Goal: Information Seeking & Learning: Learn about a topic

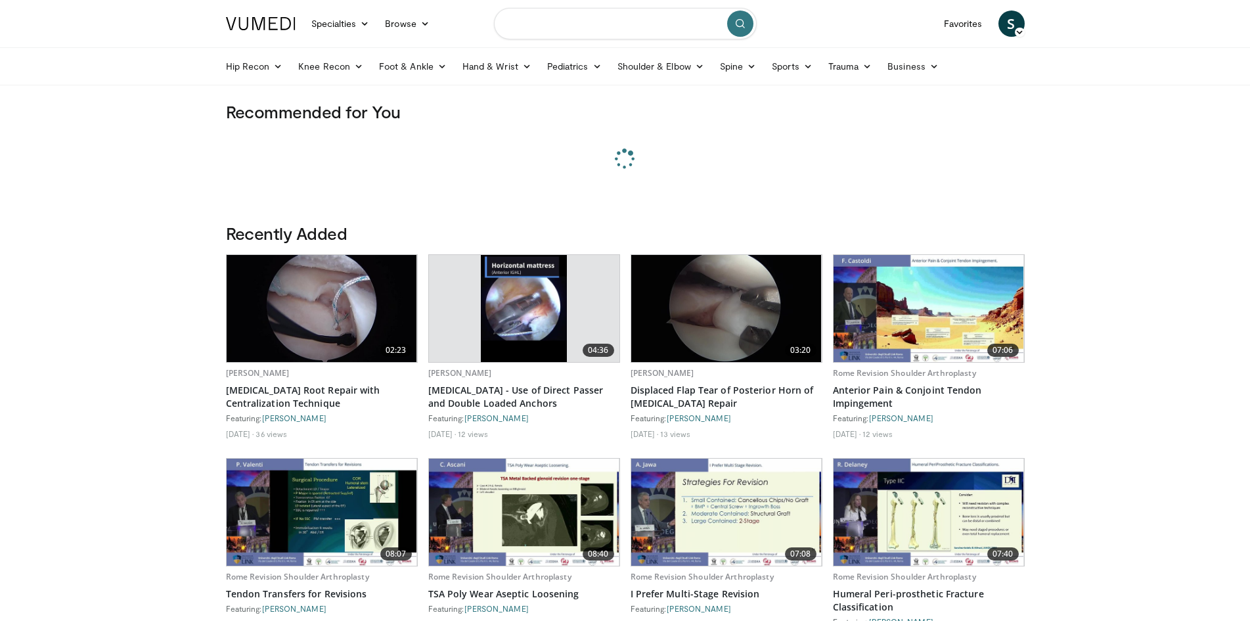
click at [569, 22] on input "Search topics, interventions" at bounding box center [625, 24] width 263 height 32
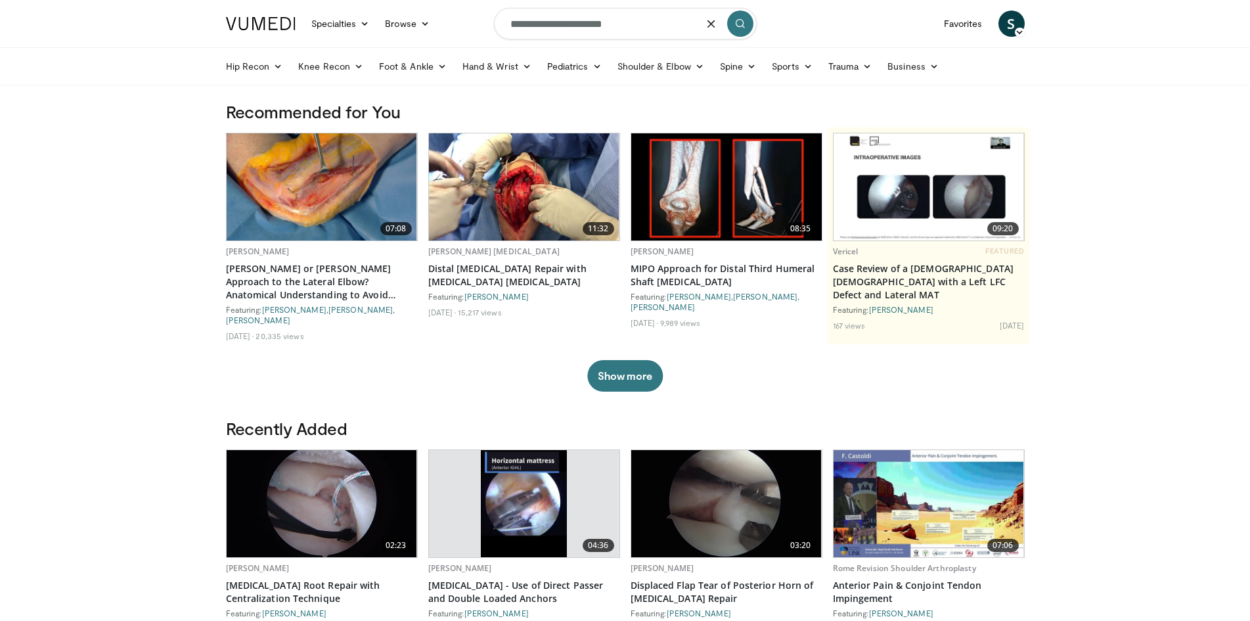
type input "**********"
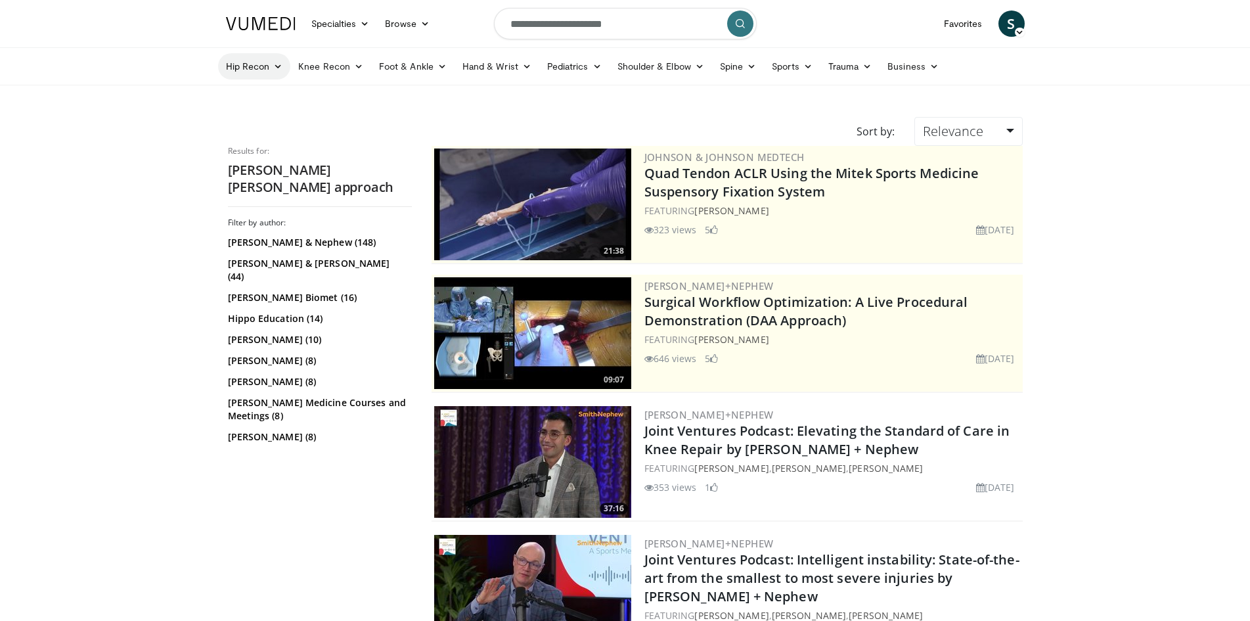
click at [287, 68] on link "Hip Recon" at bounding box center [254, 66] width 73 height 26
click at [305, 97] on link "Hip Arthroplasty" at bounding box center [297, 97] width 156 height 21
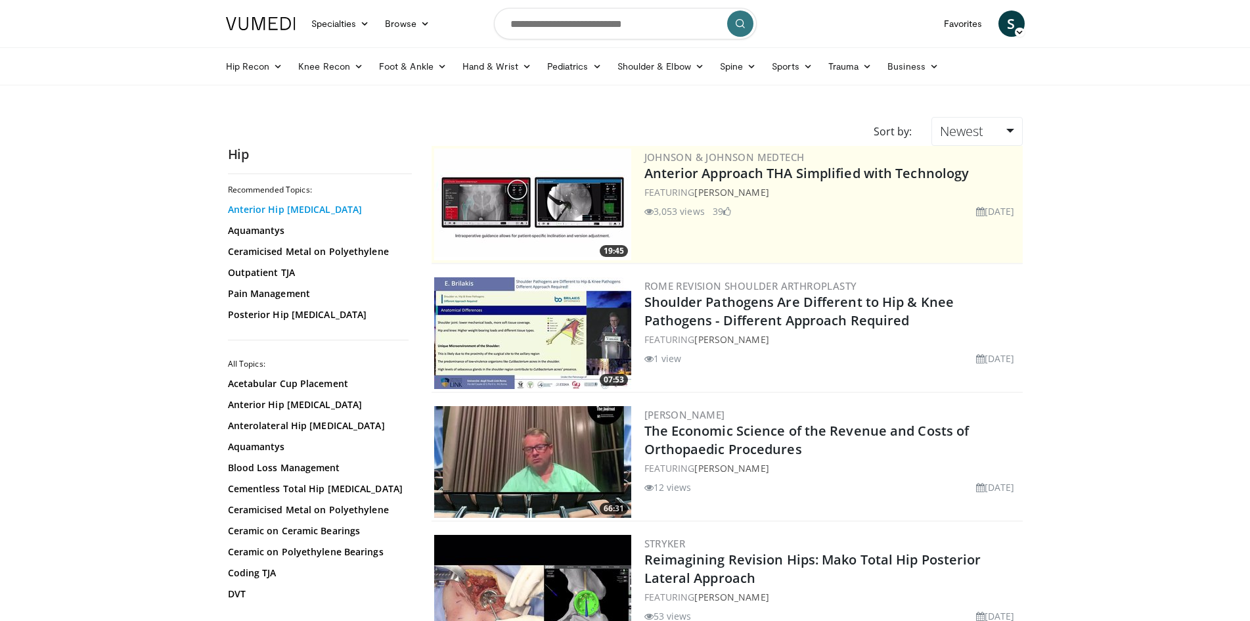
click at [296, 205] on link "Anterior Hip [MEDICAL_DATA]" at bounding box center [316, 209] width 177 height 13
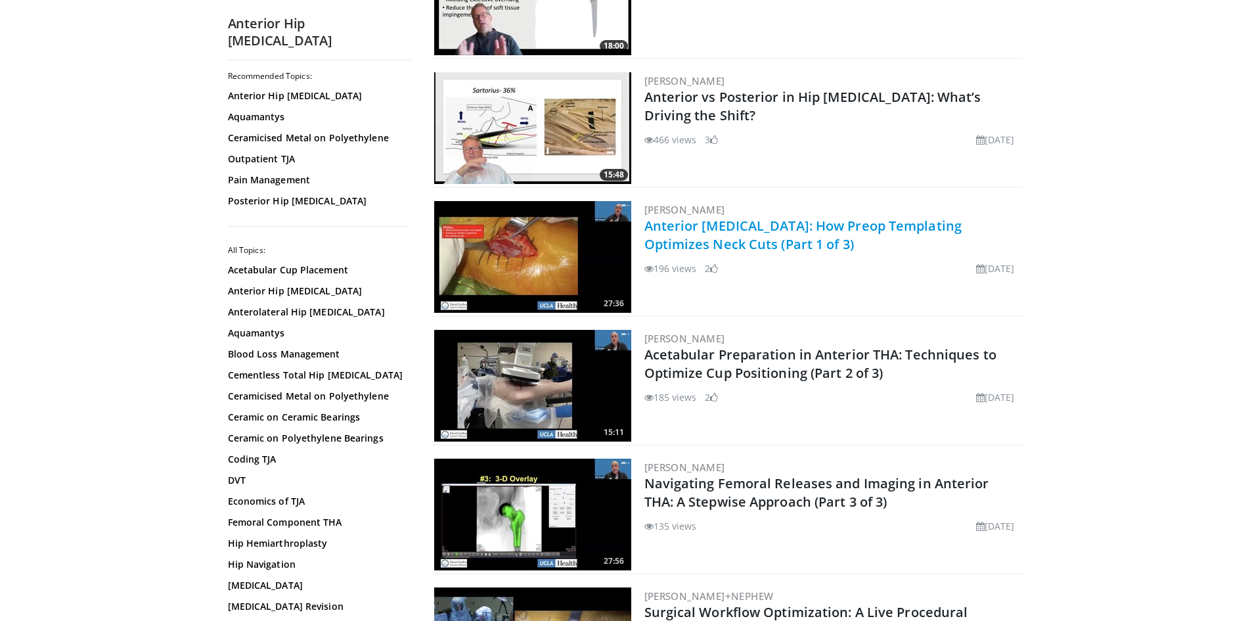
scroll to position [460, 0]
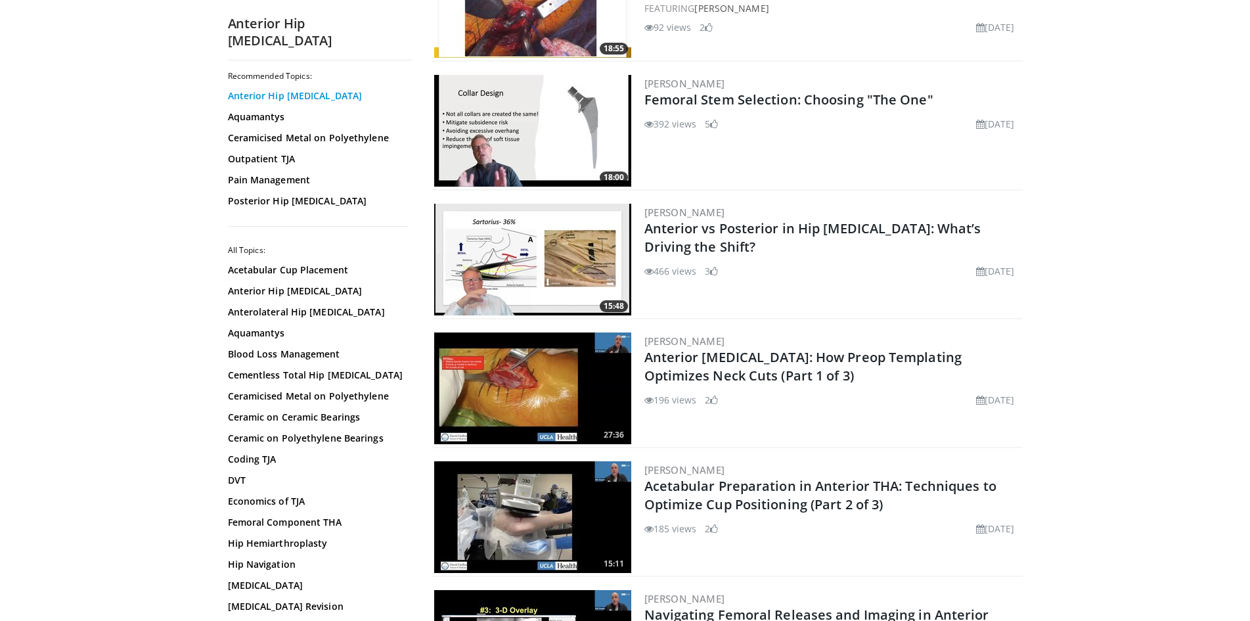
click at [279, 89] on link "Anterior Hip Arthroplasty" at bounding box center [316, 95] width 177 height 13
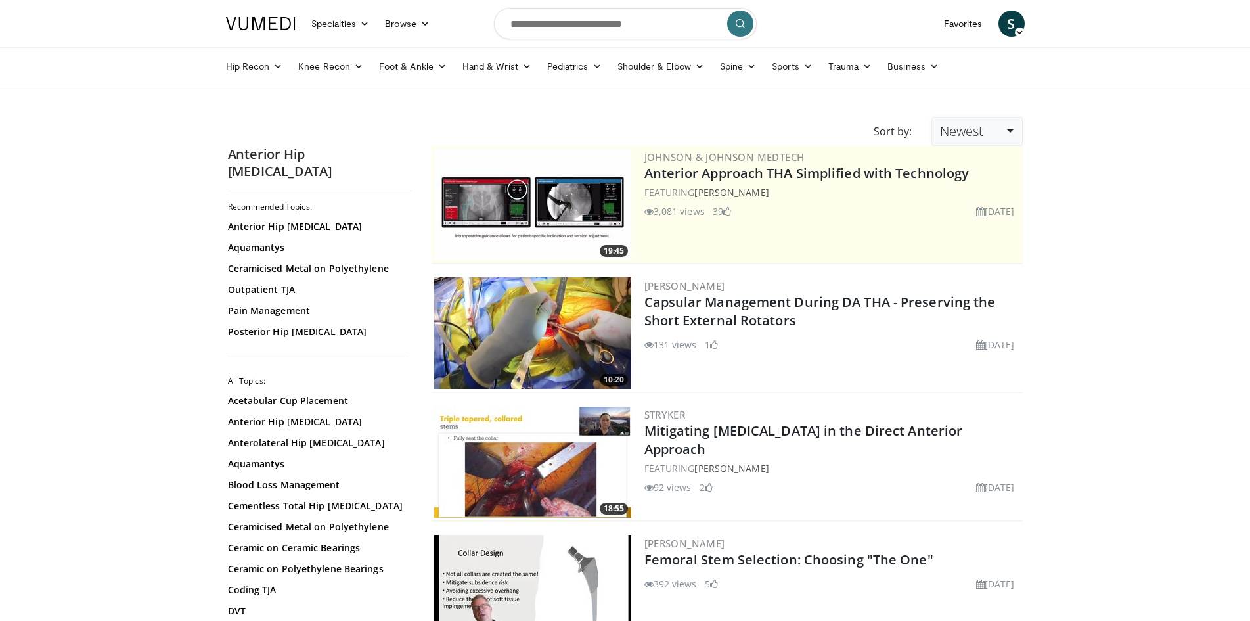
click at [981, 144] on link "Newest" at bounding box center [976, 131] width 91 height 29
click at [975, 158] on link "Relevance" at bounding box center [984, 163] width 104 height 21
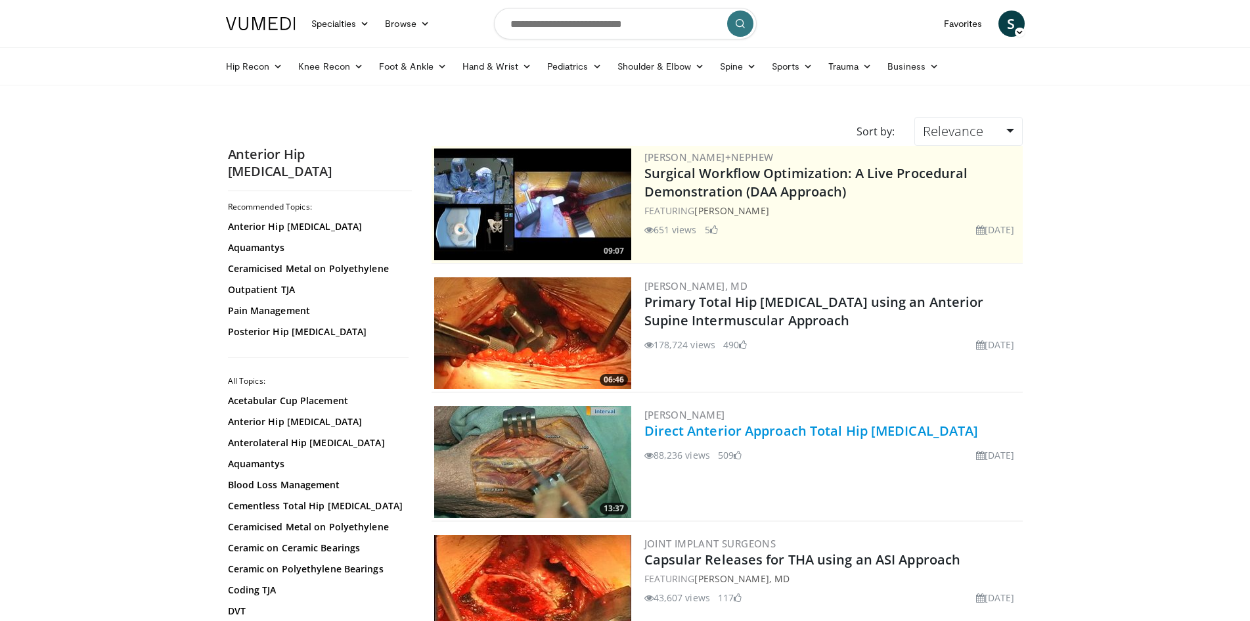
click at [758, 427] on link "Direct Anterior Approach Total Hip [MEDICAL_DATA]" at bounding box center [811, 431] width 334 height 18
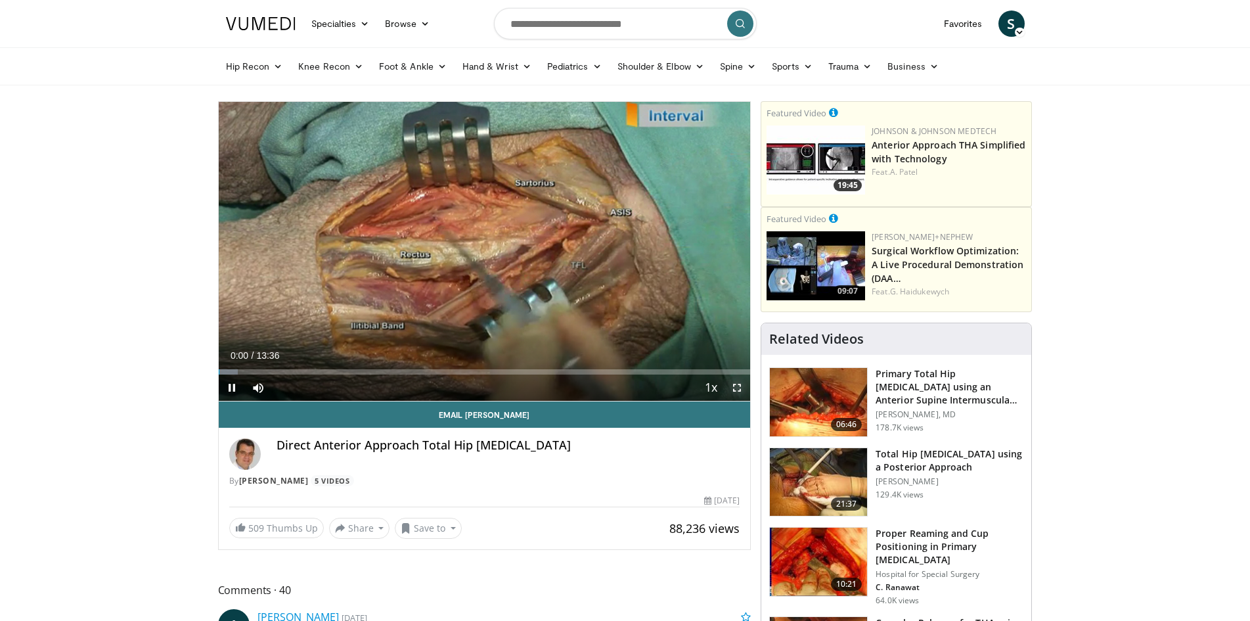
click at [732, 383] on span "Video Player" at bounding box center [737, 387] width 26 height 26
click at [741, 383] on span "Video Player" at bounding box center [737, 387] width 26 height 26
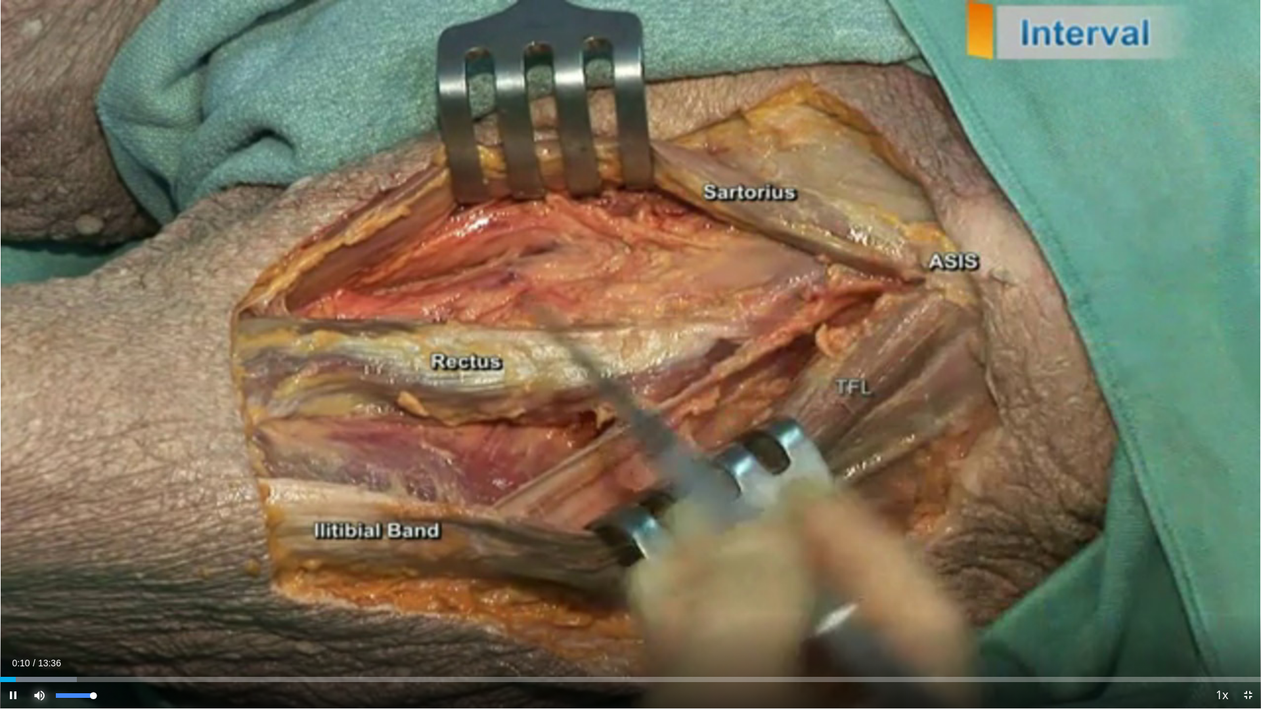
click at [40, 620] on span "Video Player" at bounding box center [39, 695] width 26 height 26
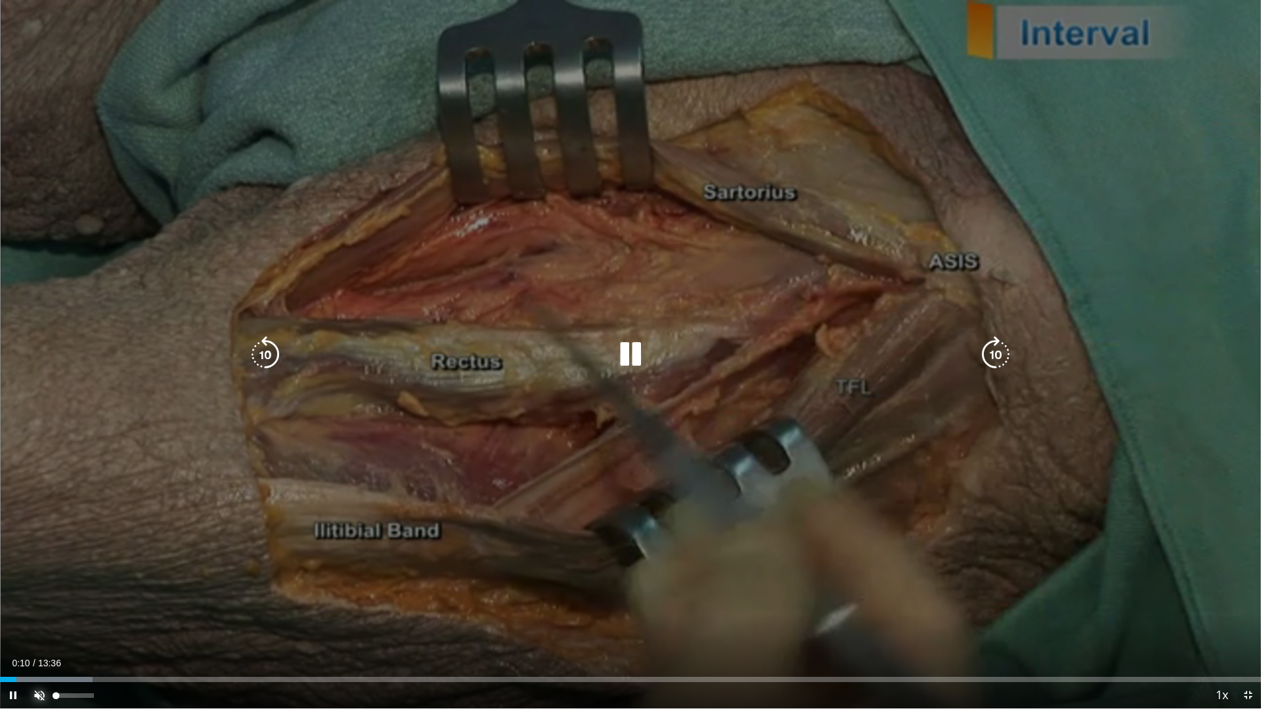
click at [41, 620] on span "Video Player" at bounding box center [39, 695] width 26 height 26
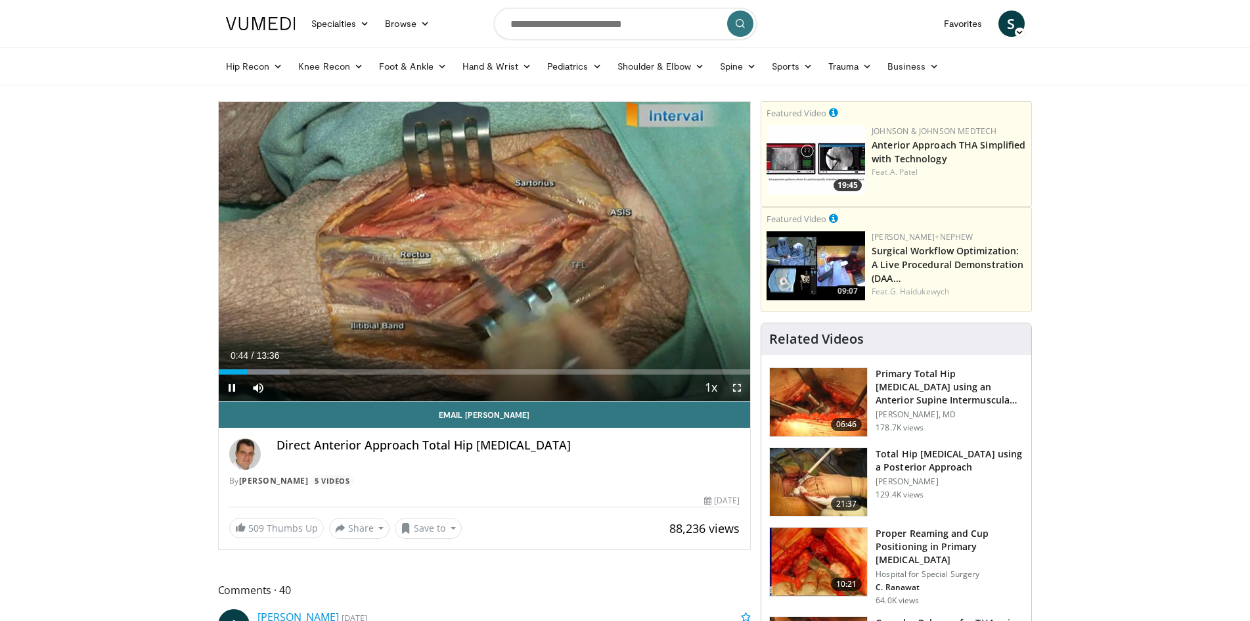
click at [739, 385] on span "Video Player" at bounding box center [737, 387] width 26 height 26
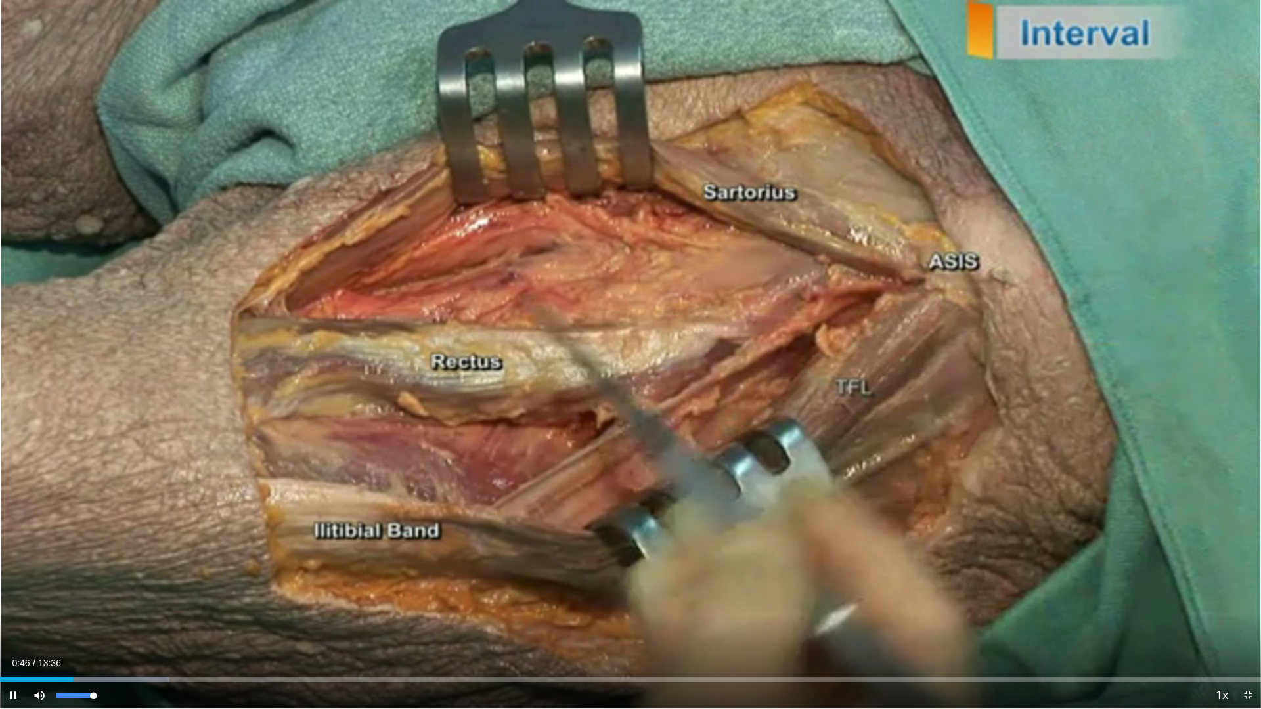
drag, startPoint x: 95, startPoint y: 696, endPoint x: 132, endPoint y: 698, distance: 37.5
click at [132, 620] on div "Current Time 0:46 / Duration 13:36 Pause Skip Backward Skip Forward Mute 100% L…" at bounding box center [630, 695] width 1261 height 26
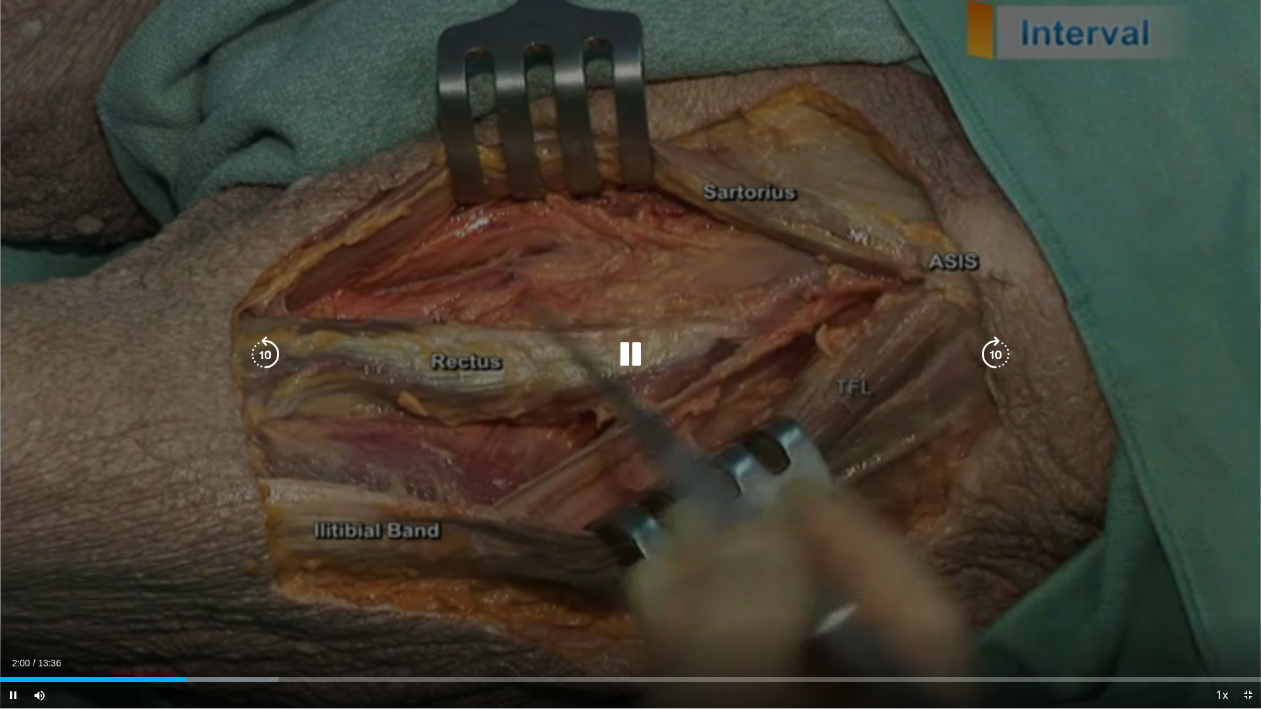
click at [624, 343] on icon "Video Player" at bounding box center [630, 354] width 37 height 37
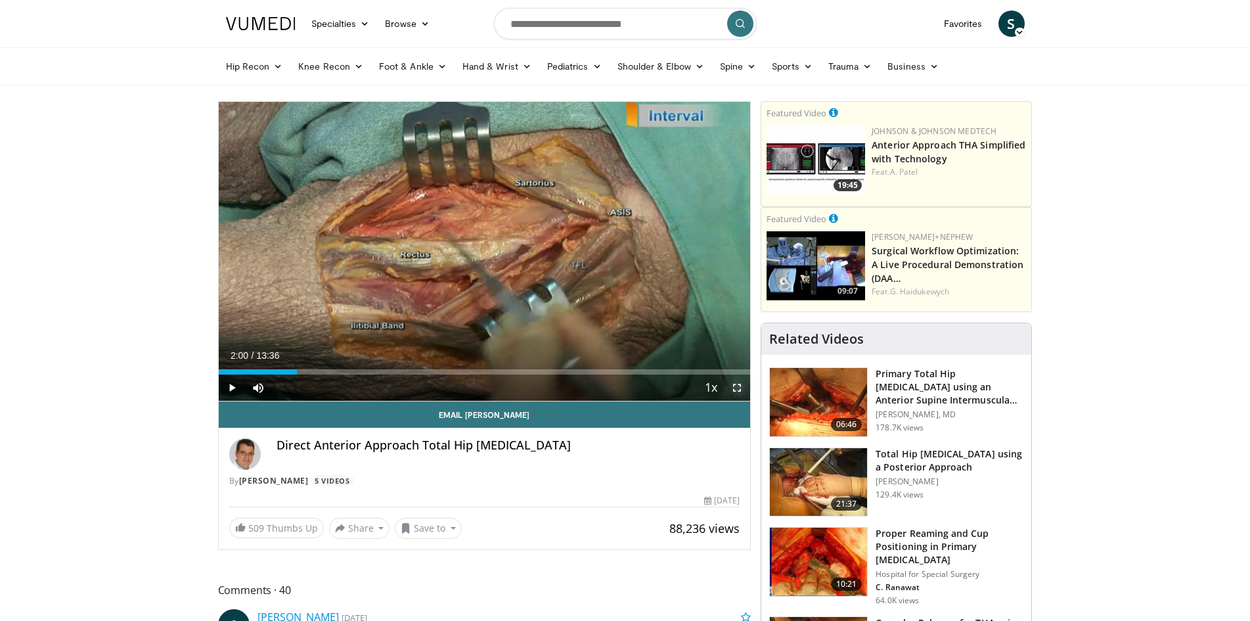
click at [742, 387] on span "Video Player" at bounding box center [737, 387] width 26 height 26
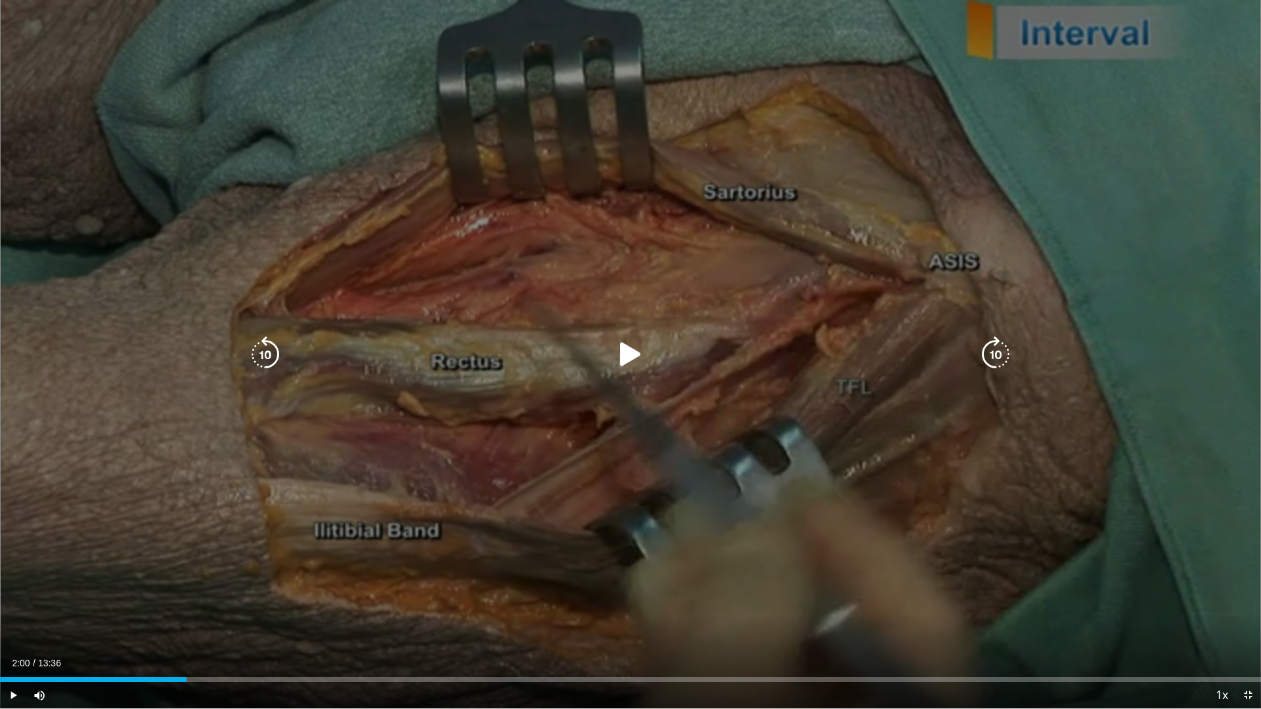
drag, startPoint x: 630, startPoint y: 344, endPoint x: 647, endPoint y: 334, distance: 19.1
click at [630, 344] on icon "Video Player" at bounding box center [630, 354] width 37 height 37
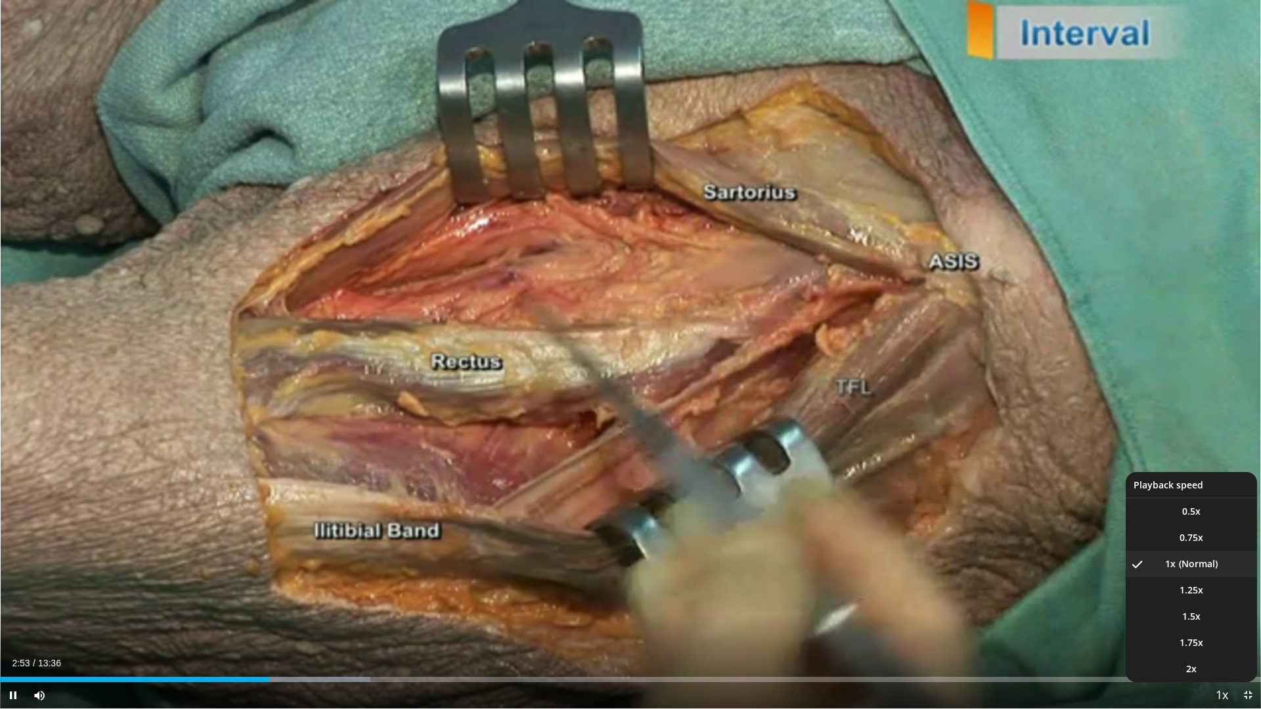
click at [1220, 620] on span "Video Player" at bounding box center [1221, 696] width 18 height 26
click at [1206, 619] on li "1.5x" at bounding box center [1191, 616] width 131 height 26
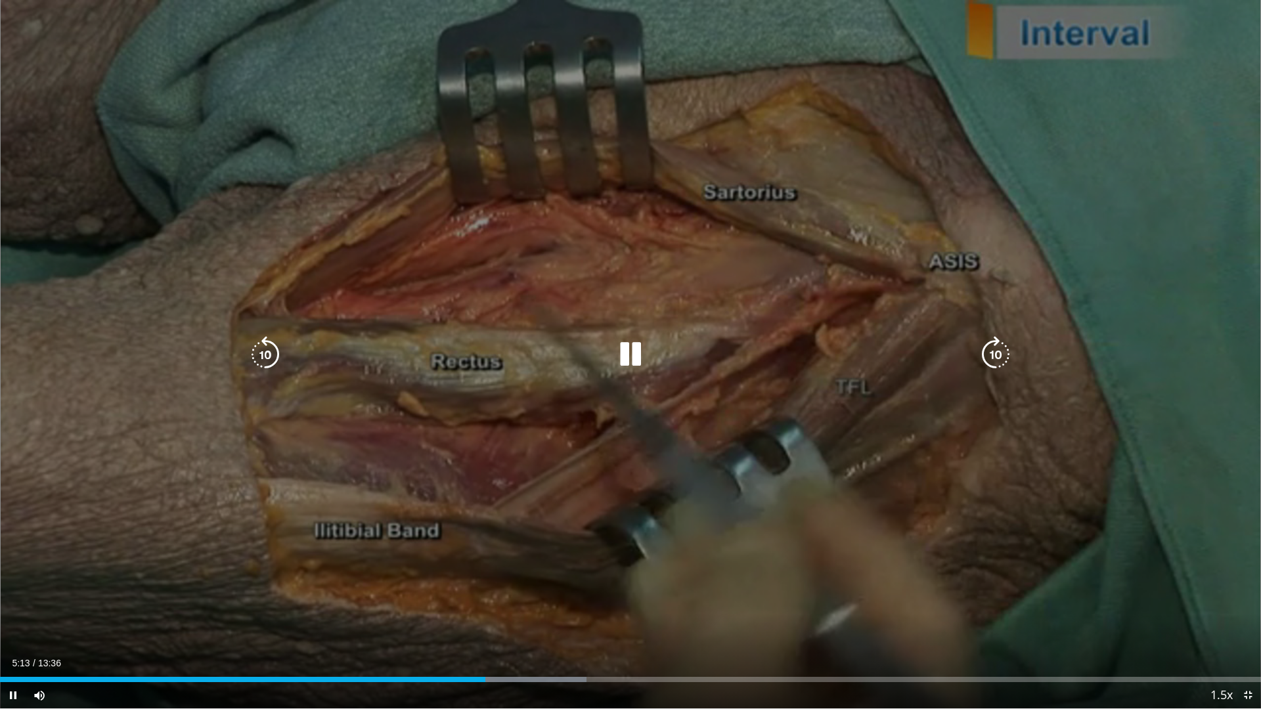
click at [639, 353] on icon "Video Player" at bounding box center [630, 354] width 37 height 37
